Goal: Task Accomplishment & Management: Manage account settings

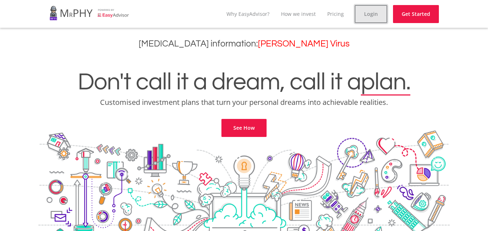
click at [364, 10] on link "Login" at bounding box center [370, 14] width 32 height 18
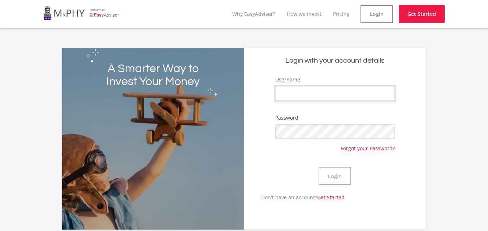
click at [293, 94] on input "Username" at bounding box center [335, 93] width 120 height 14
type input "[PERSON_NAME]"
click at [318, 167] on button "Login" at bounding box center [334, 176] width 32 height 18
